Goal: Find specific page/section: Find specific page/section

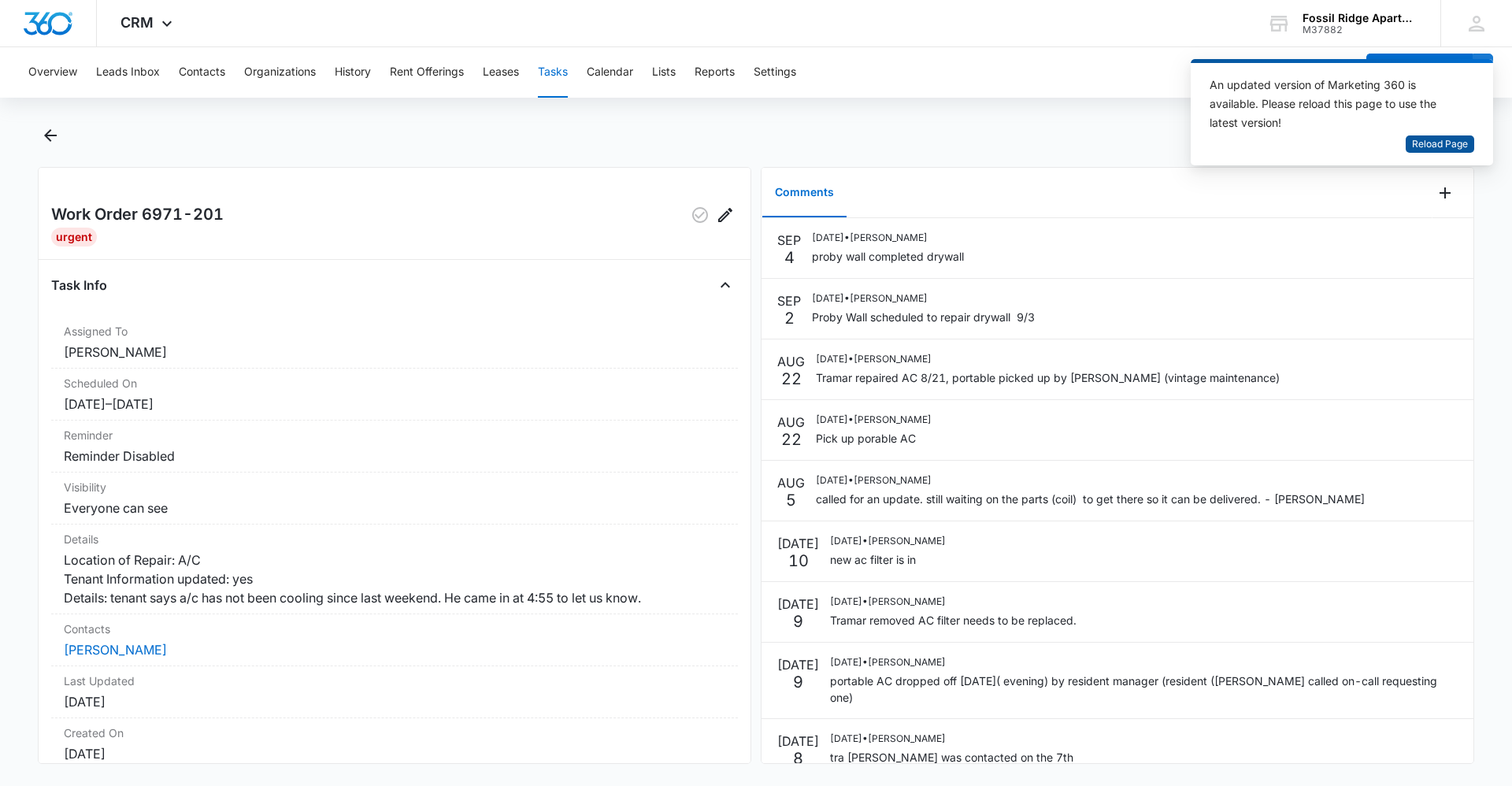
click at [1442, 138] on span "Reload Page" at bounding box center [1440, 144] width 56 height 15
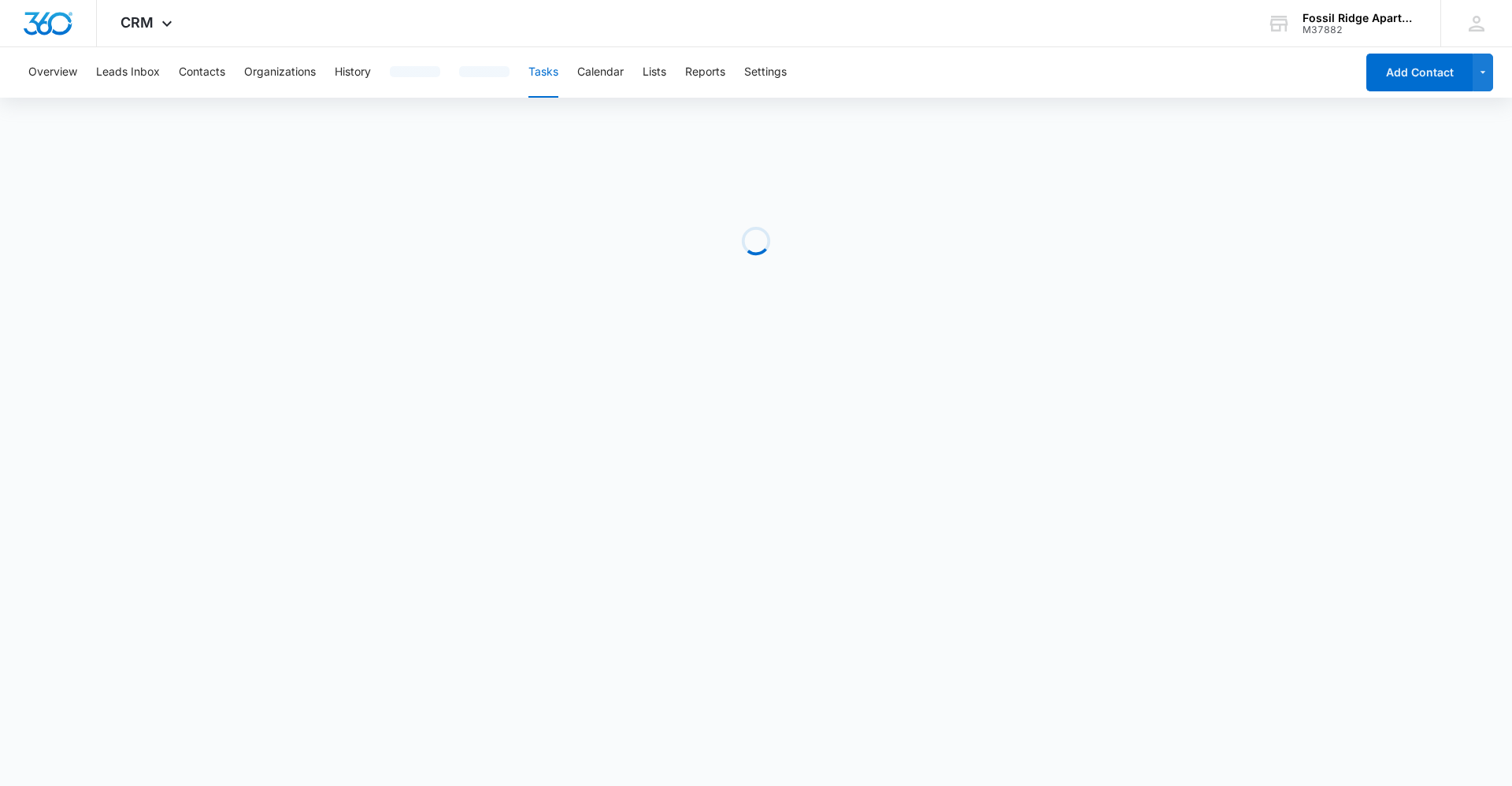
click at [970, 442] on body "CRM Apps Reputation Websites Forms CRM Email Social Content Ads Intelligence Fi…" at bounding box center [756, 393] width 1512 height 786
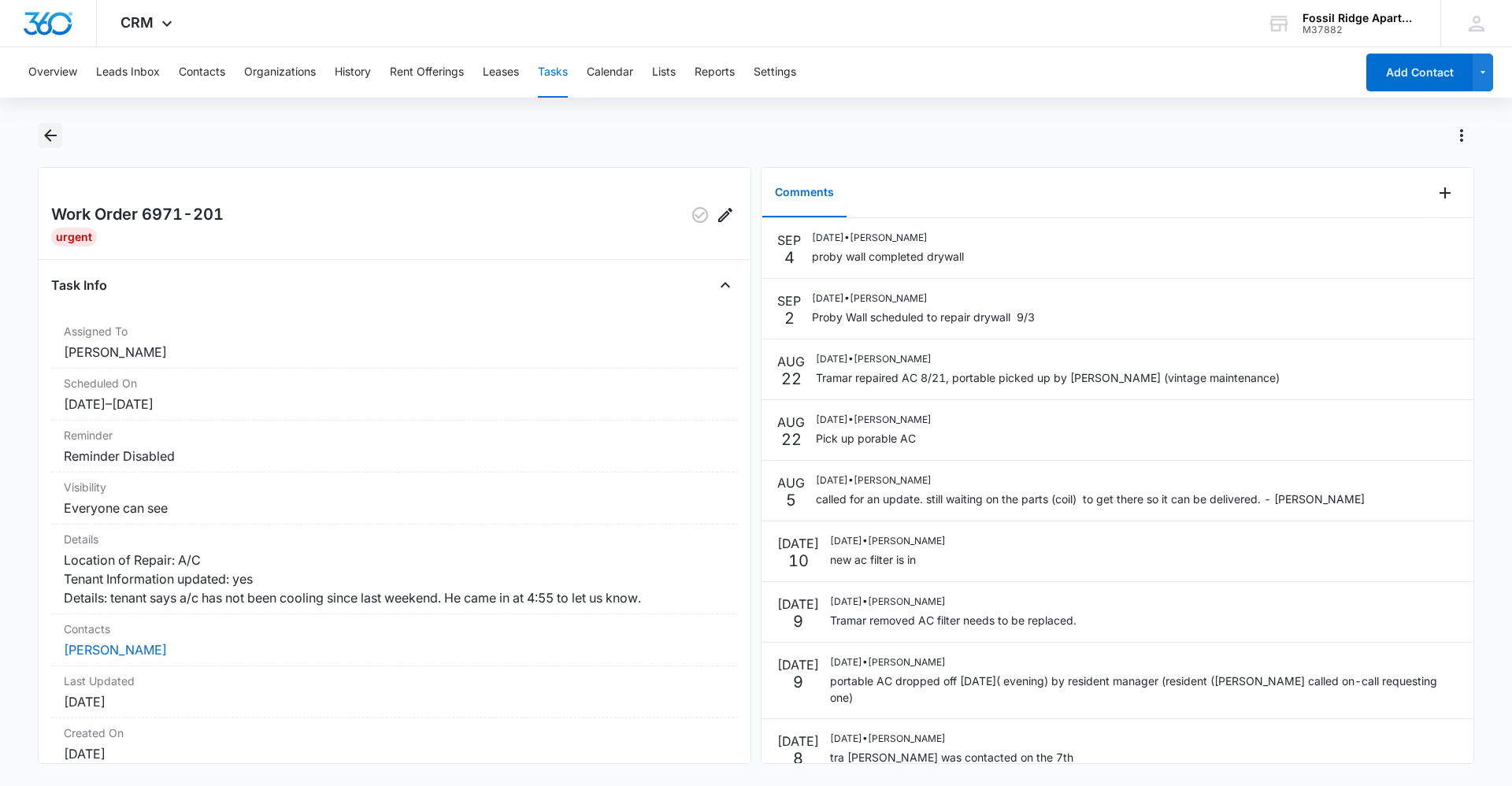
click at [54, 139] on icon "Back" at bounding box center [51, 136] width 19 height 19
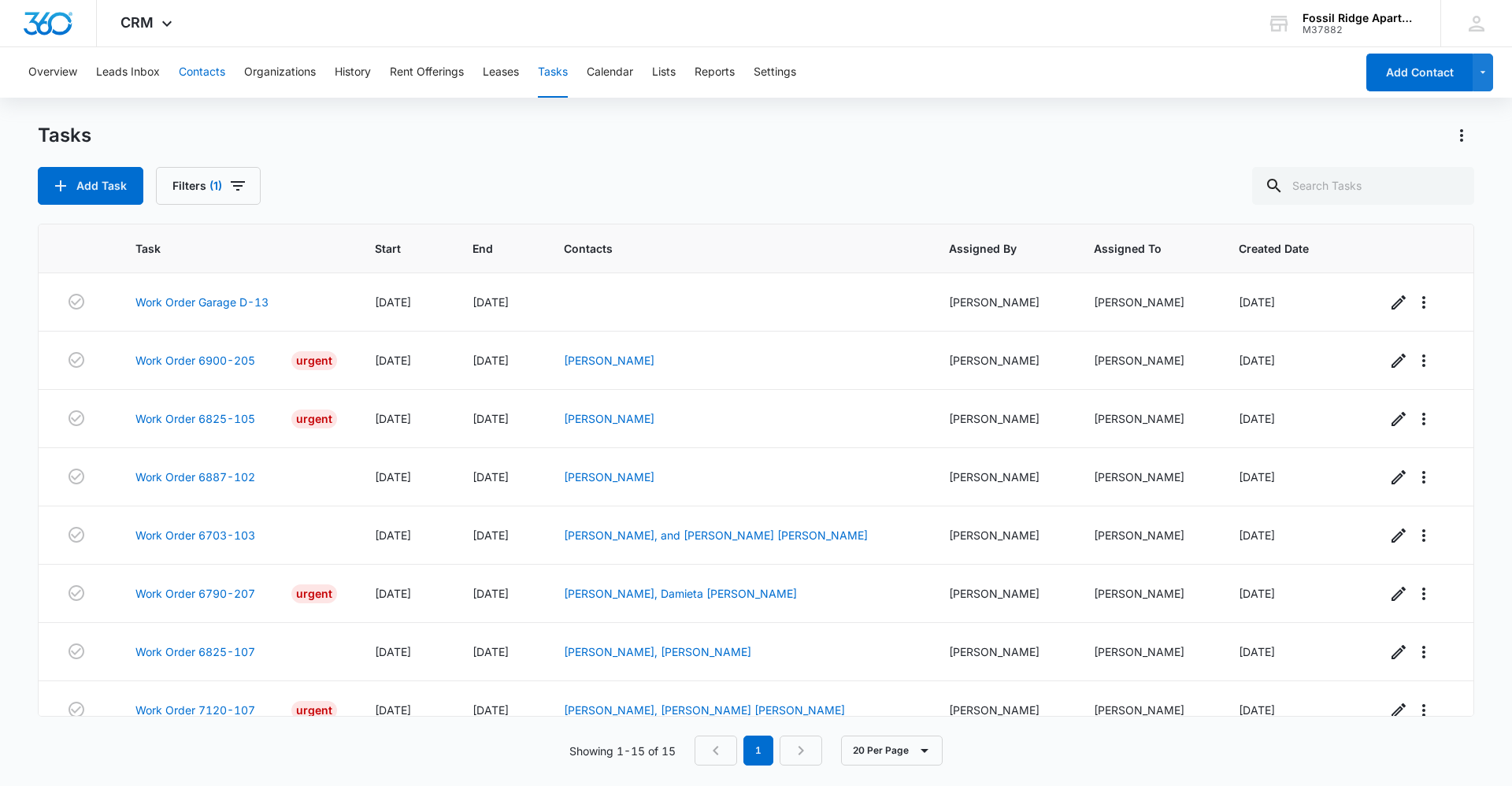
click at [209, 73] on button "Contacts" at bounding box center [201, 72] width 46 height 51
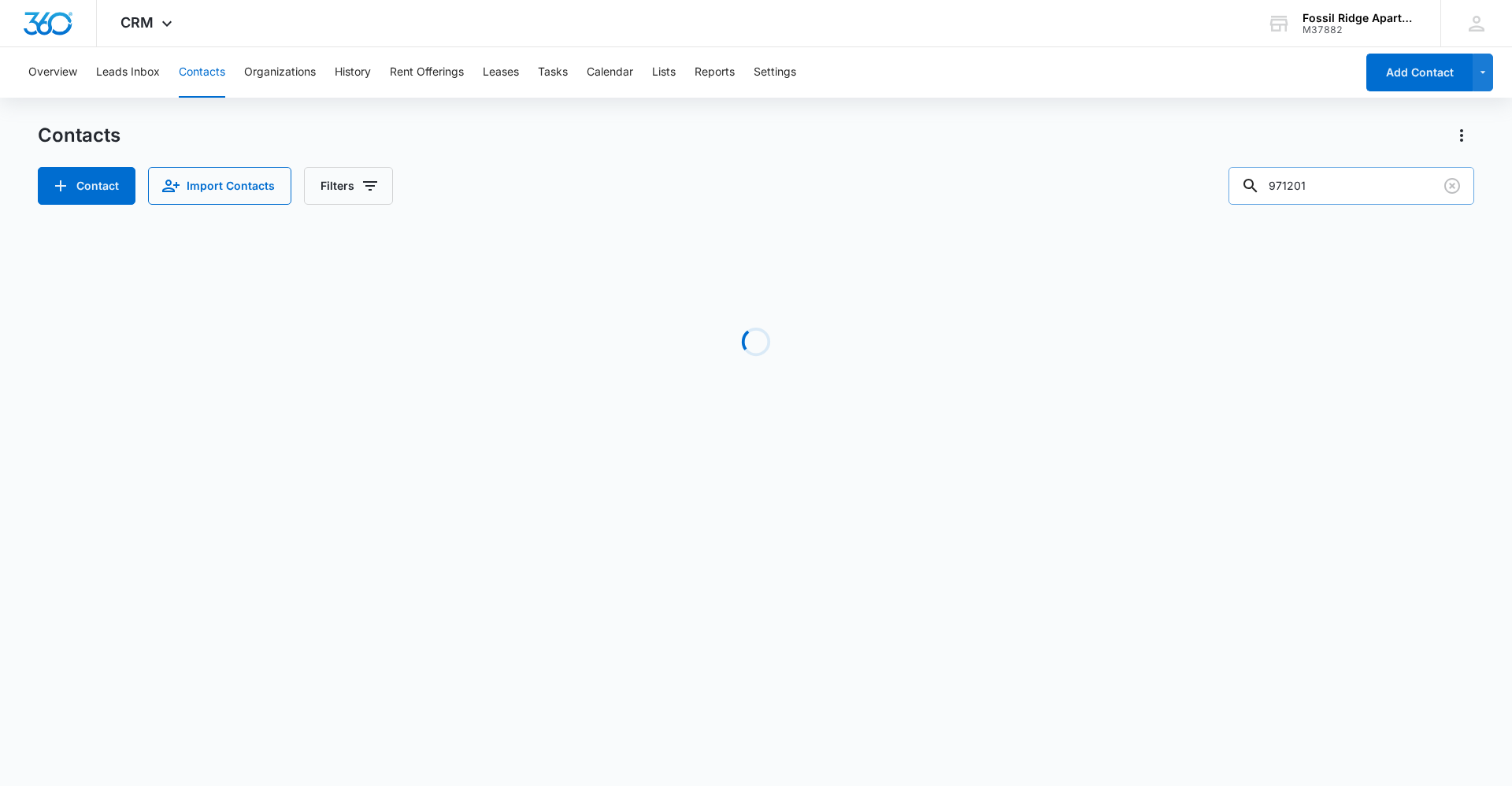
drag, startPoint x: 1401, startPoint y: 186, endPoint x: 1270, endPoint y: 193, distance: 131.2
click at [1270, 193] on div "971201" at bounding box center [1351, 186] width 246 height 37
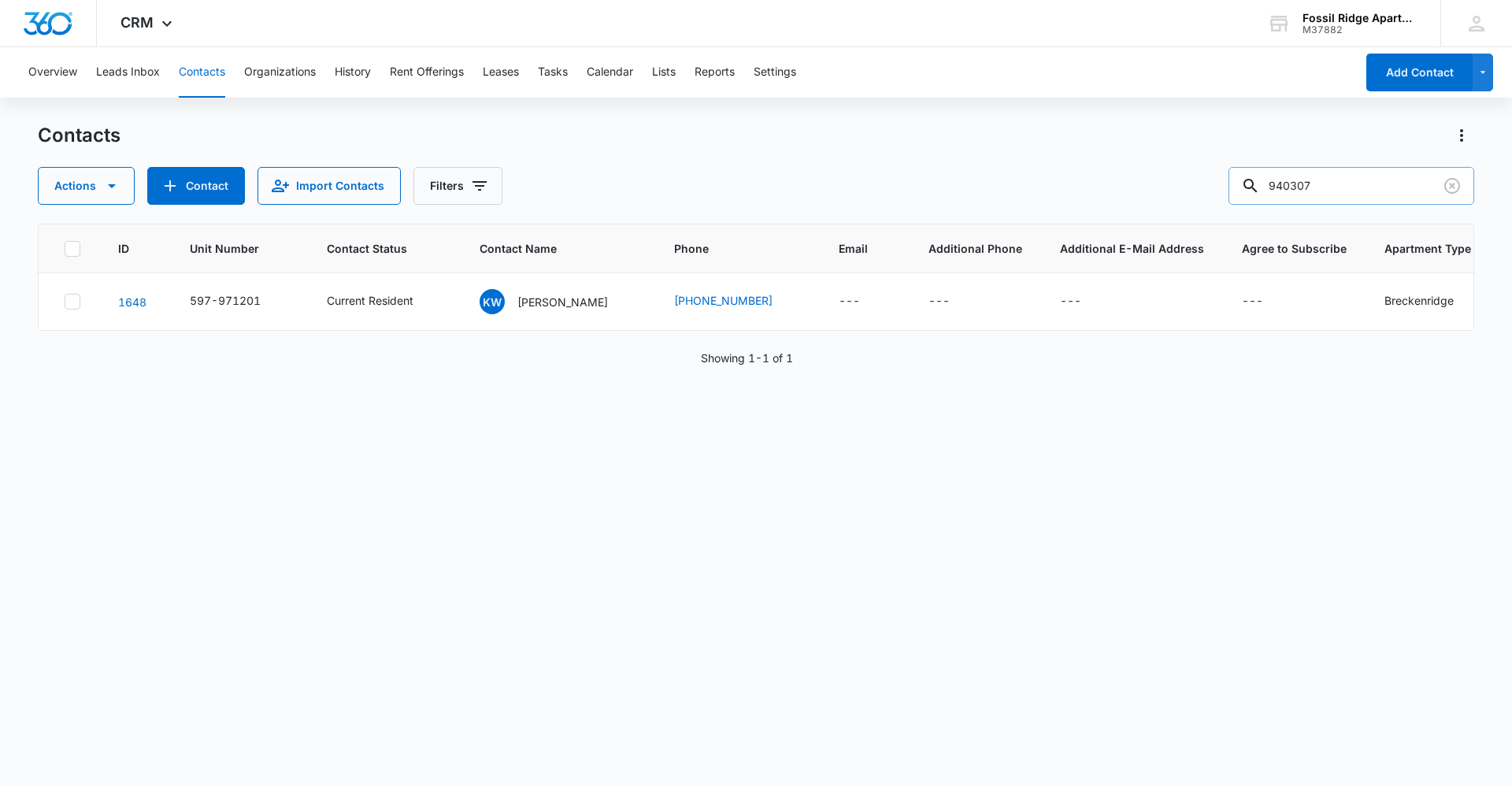
type input "940307"
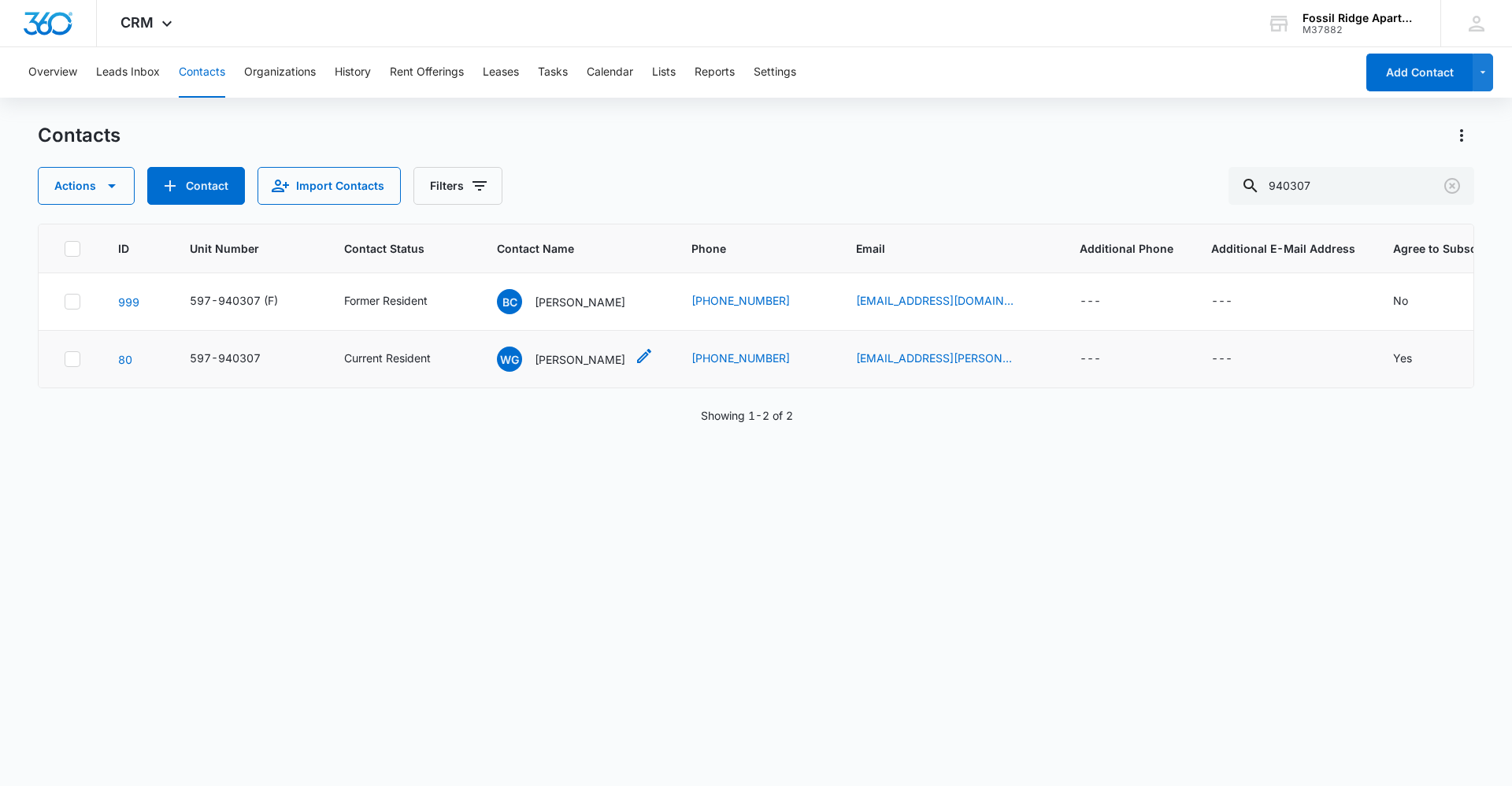
click at [557, 356] on p "Whitney Greiner" at bounding box center [580, 359] width 91 height 17
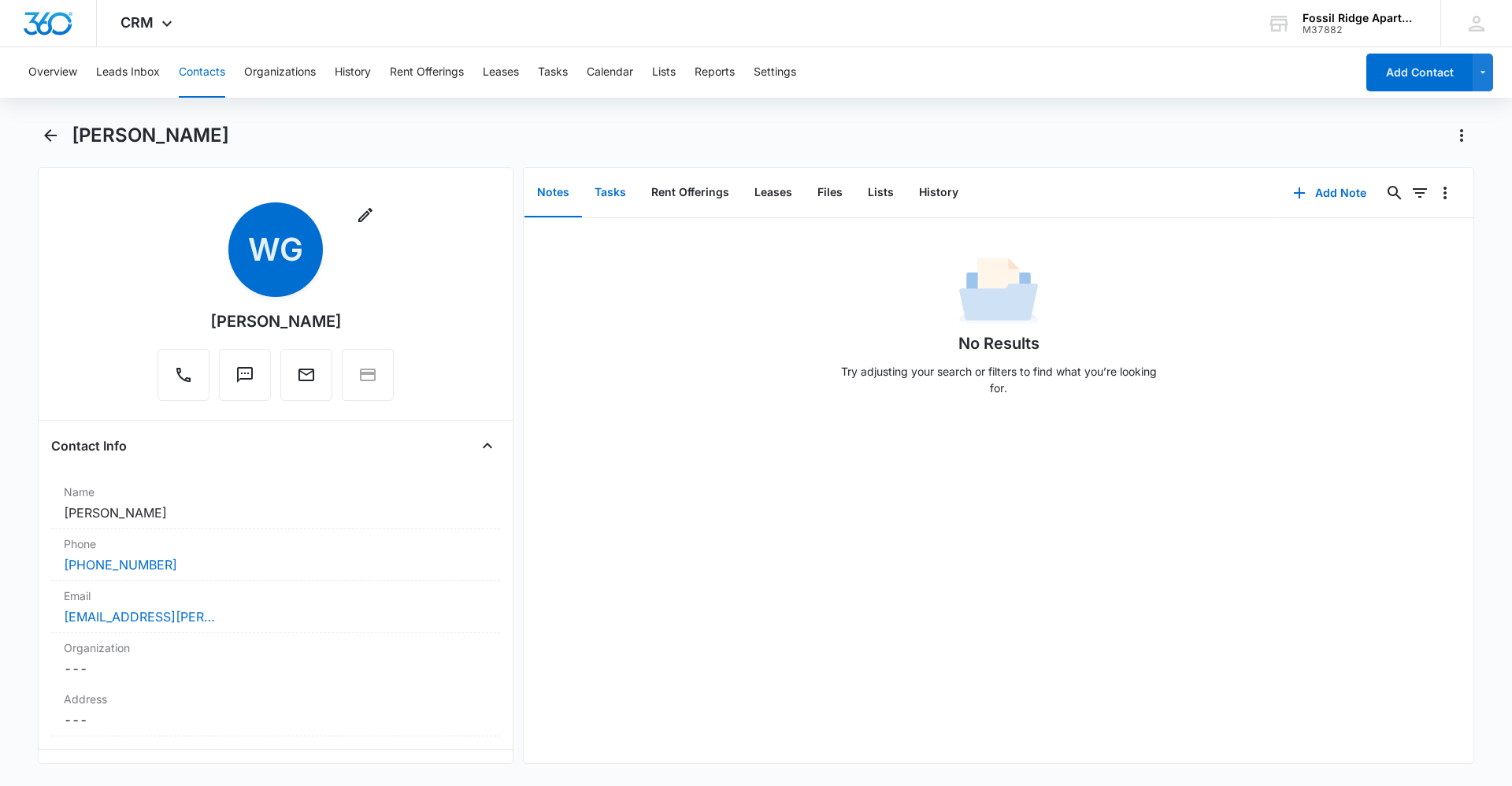
click at [614, 197] on button "Tasks" at bounding box center [610, 193] width 57 height 49
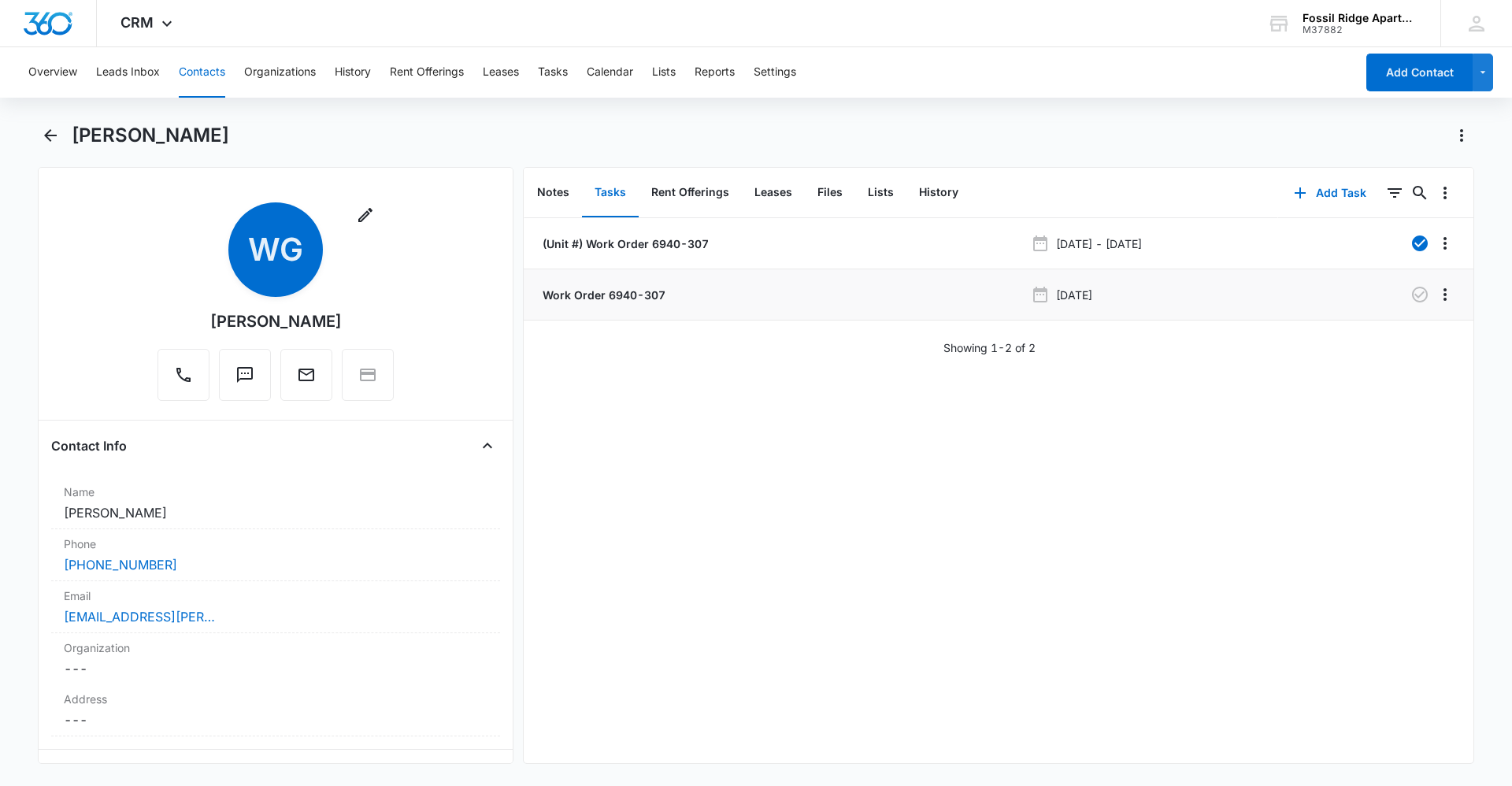
click at [638, 294] on p "Work Order 6940-307" at bounding box center [602, 295] width 126 height 17
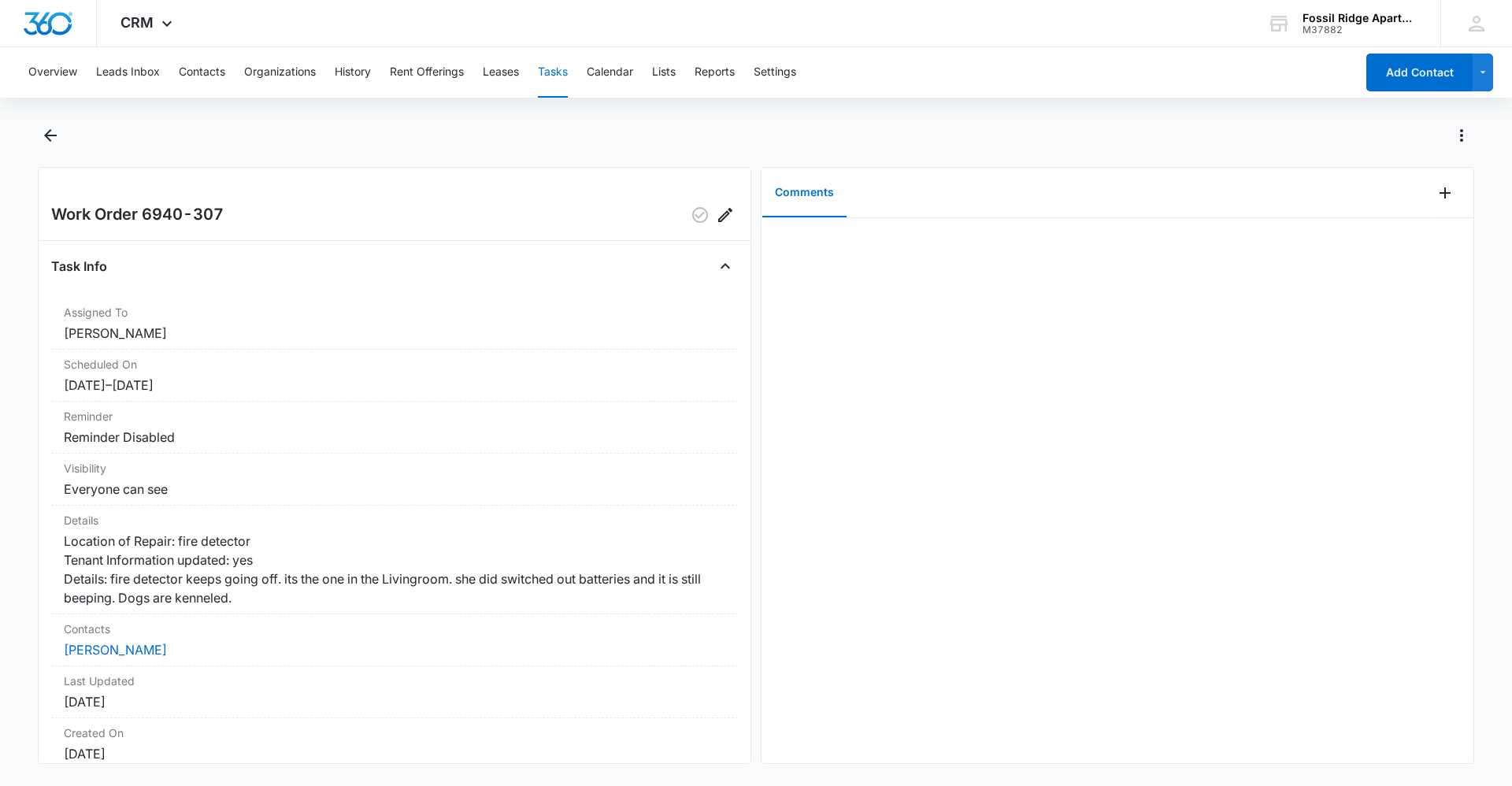
click at [810, 572] on div at bounding box center [1117, 491] width 712 height 545
click at [1147, 539] on div at bounding box center [1117, 491] width 712 height 545
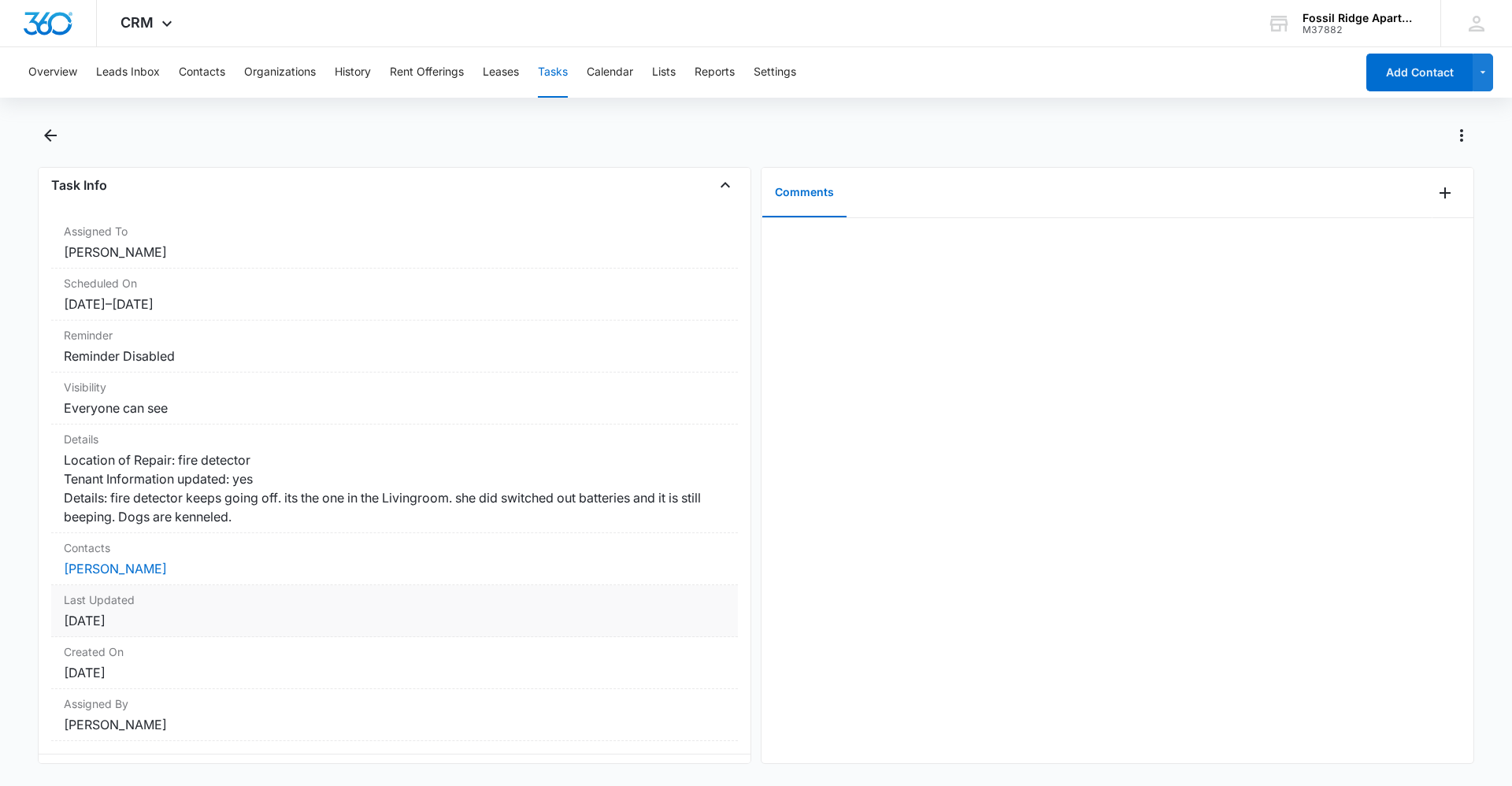
scroll to position [135, 0]
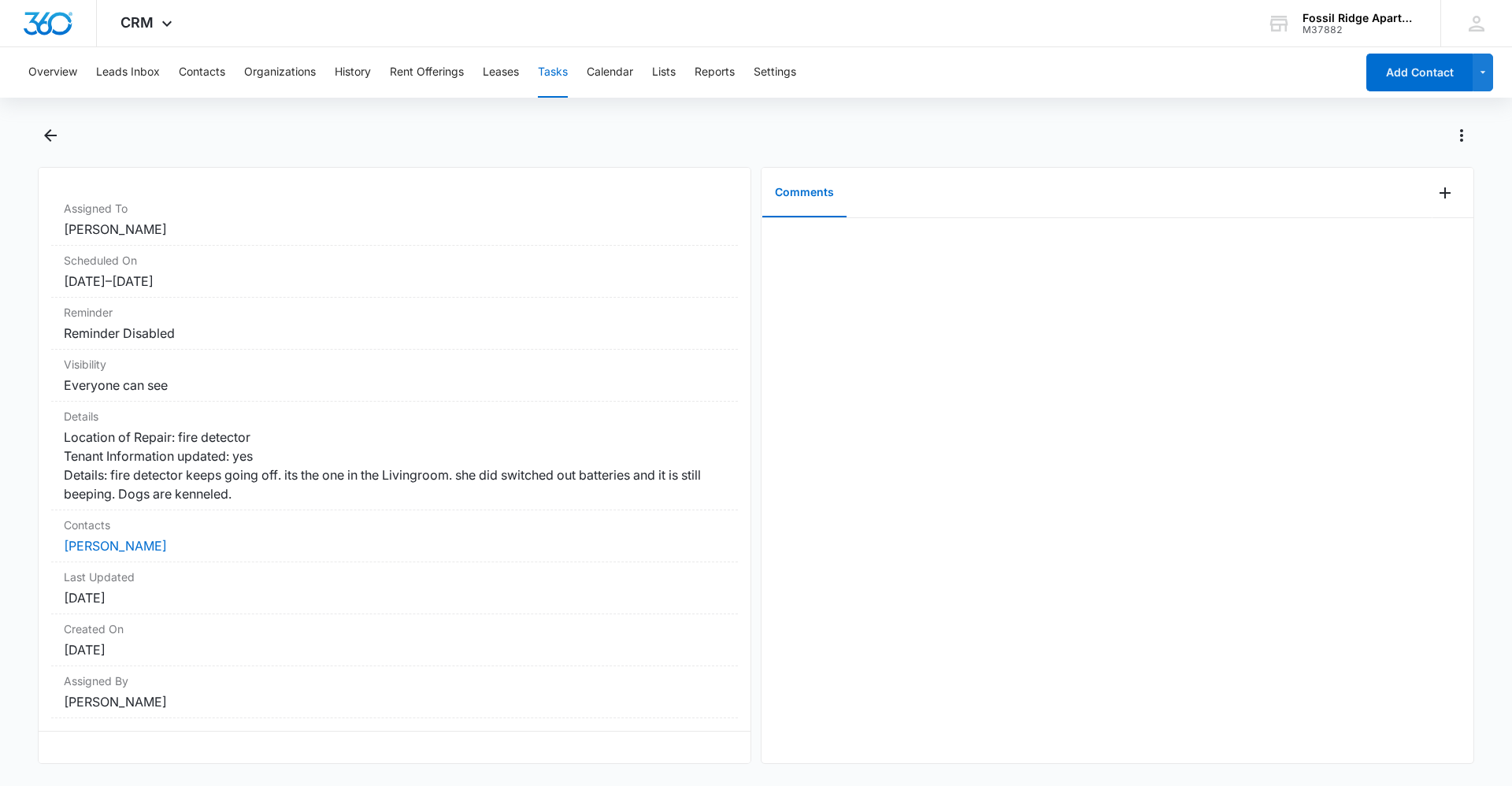
click at [1010, 518] on div at bounding box center [1117, 491] width 712 height 545
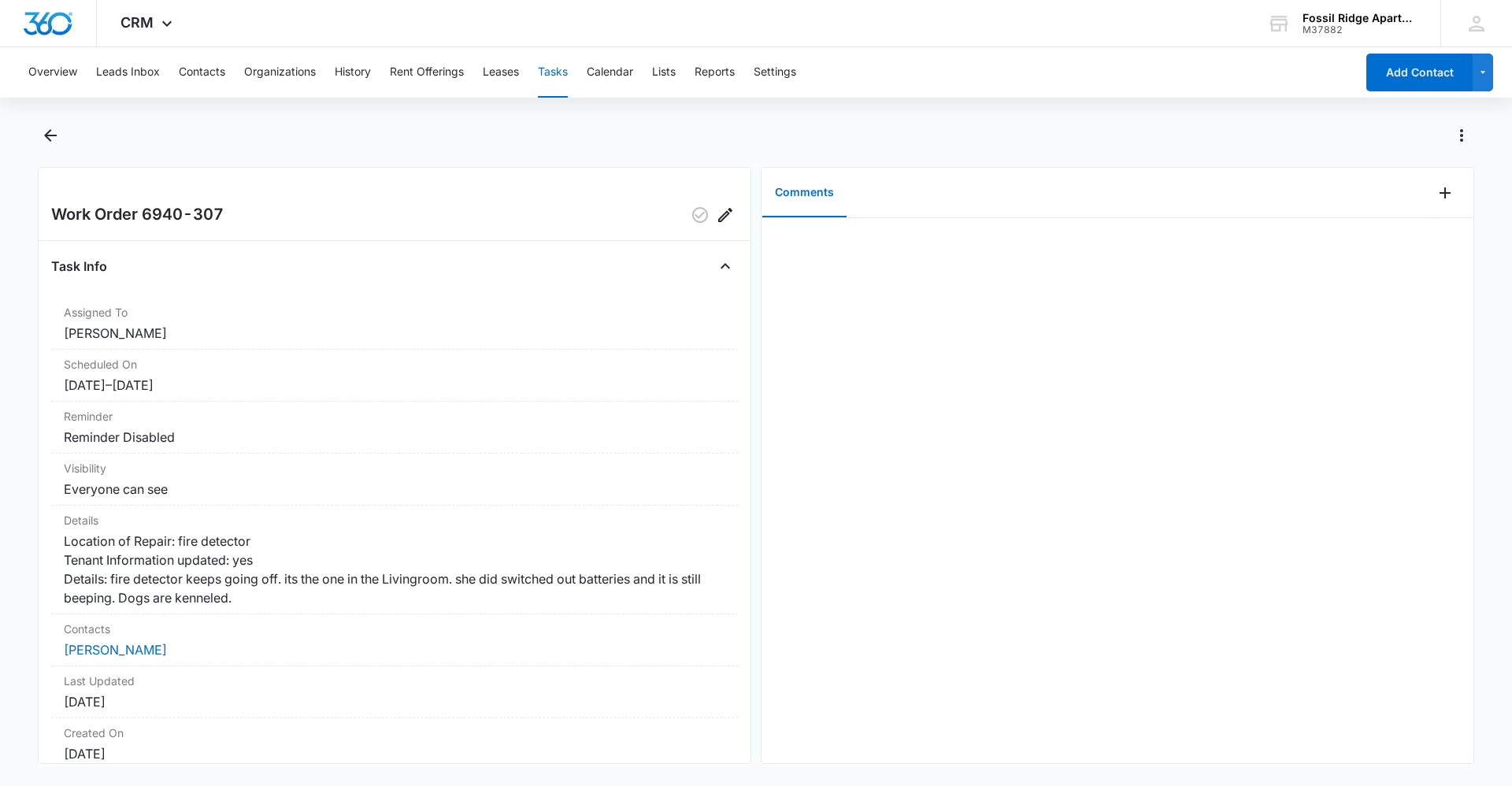
drag, startPoint x: 976, startPoint y: 611, endPoint x: 948, endPoint y: 588, distance: 36.2
click at [976, 610] on div at bounding box center [1117, 491] width 712 height 545
